Goal: Navigation & Orientation: Go to known website

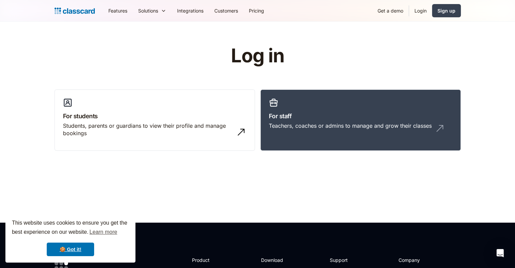
click at [423, 12] on link "Login" at bounding box center [420, 10] width 23 height 15
click at [445, 123] on img at bounding box center [442, 126] width 11 height 11
